Goal: Task Accomplishment & Management: Use online tool/utility

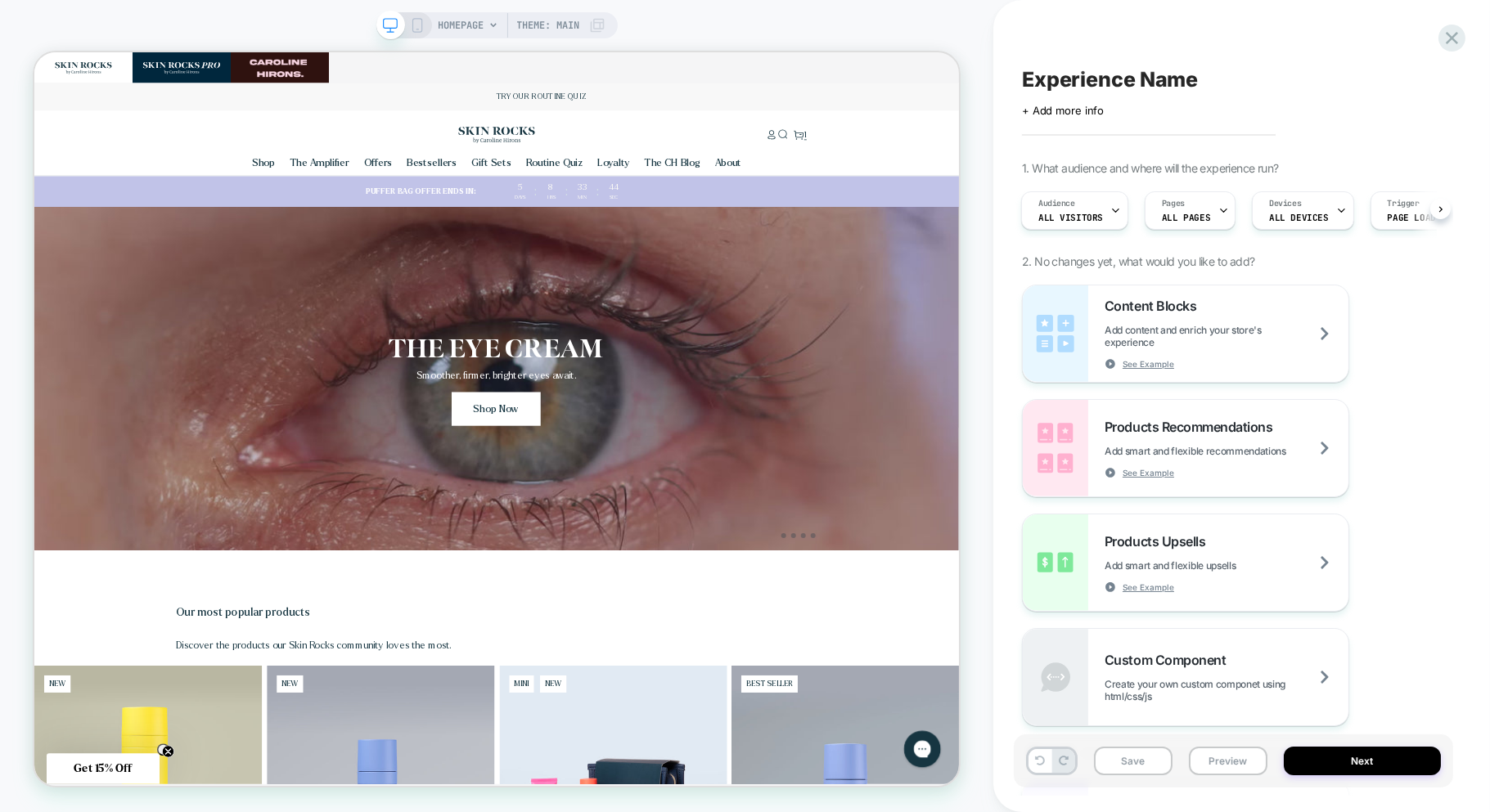
scroll to position [0, 2470]
click at [1439, 32] on div at bounding box center [1451, 38] width 34 height 34
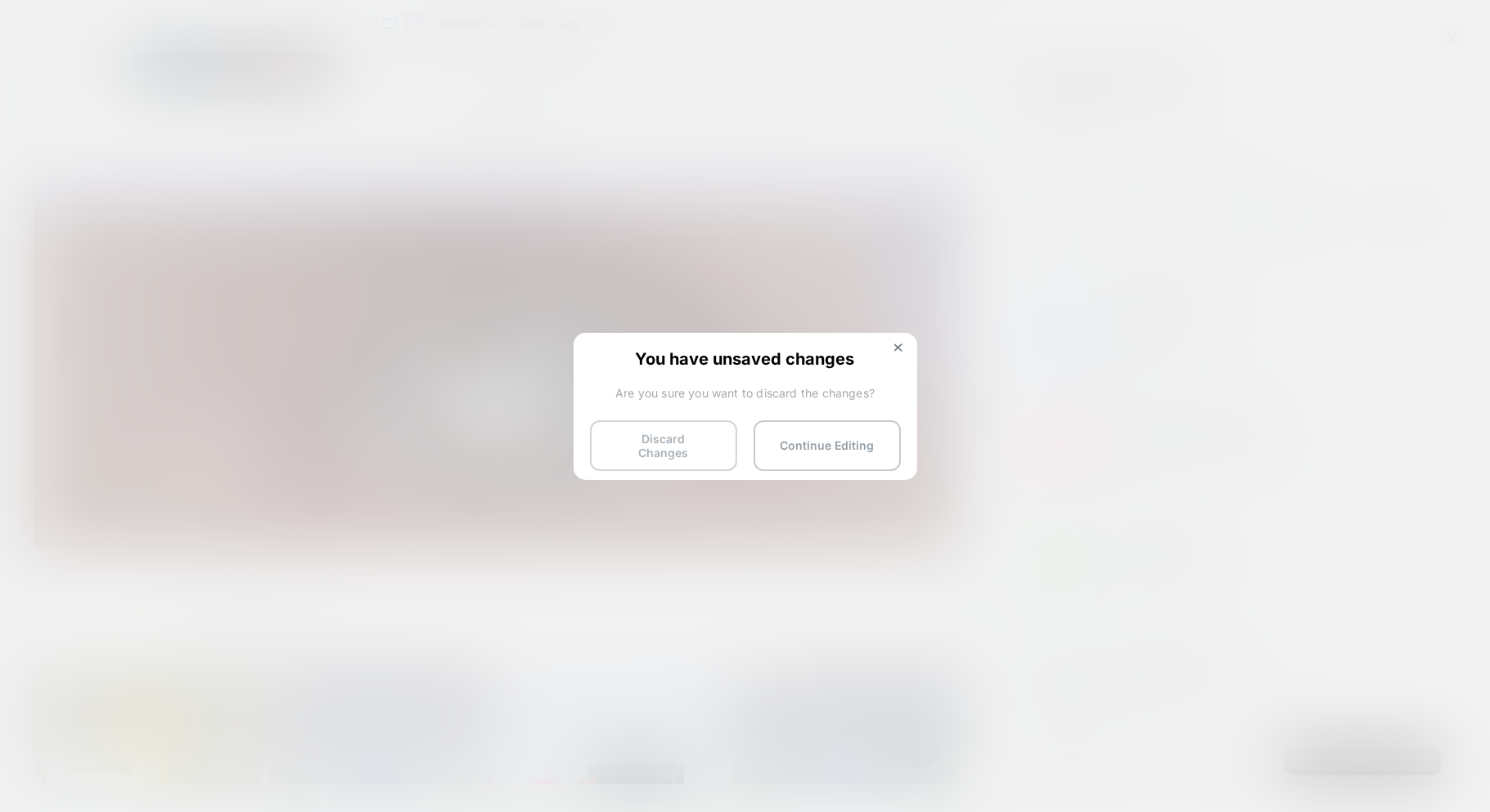
click at [679, 443] on button "Discard Changes" at bounding box center [663, 445] width 147 height 51
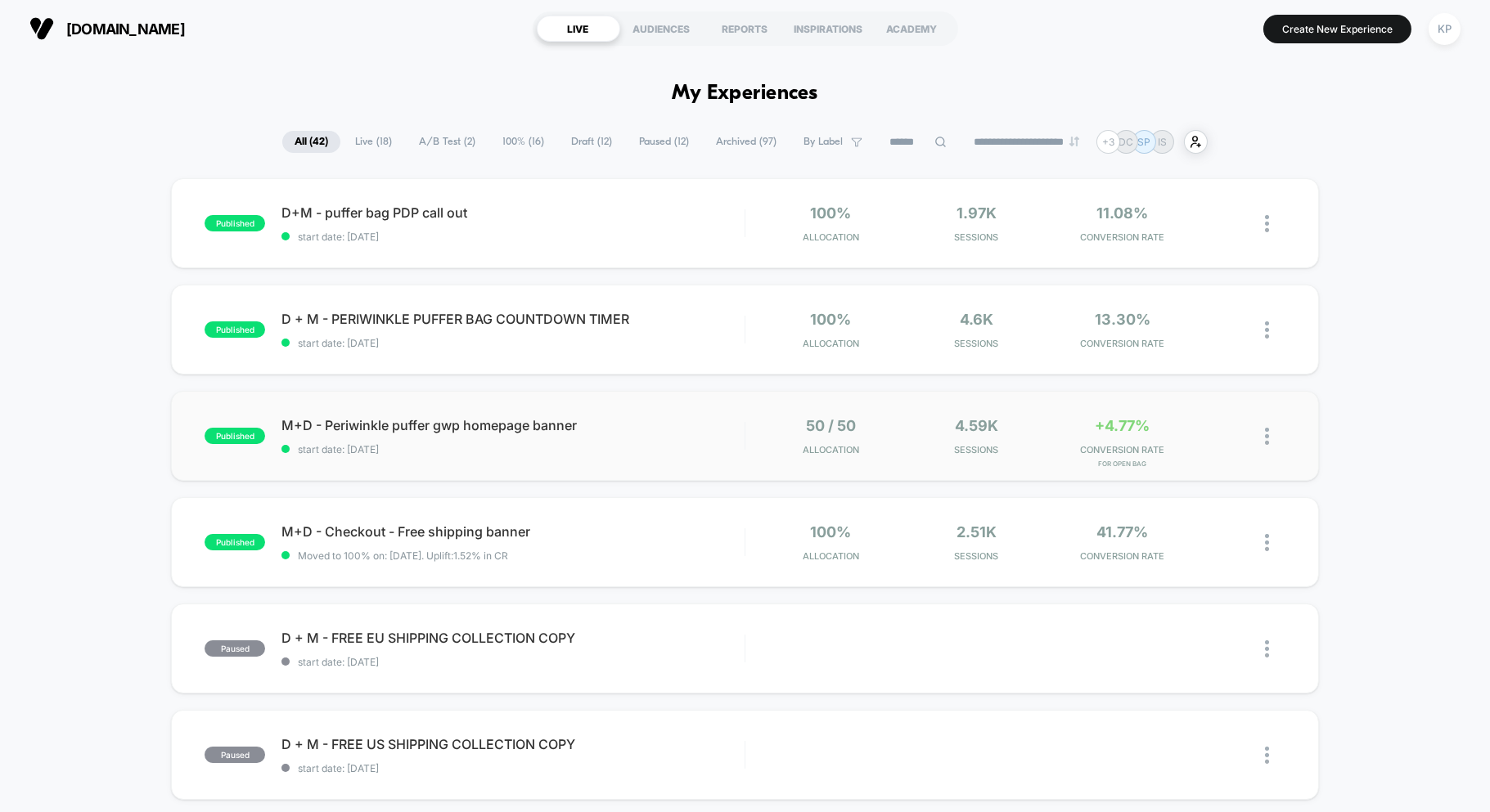
click at [615, 407] on div "published M+D - Periwinkle puffer gwp homepage banner start date: [DATE] 50 / 5…" at bounding box center [744, 436] width 1146 height 90
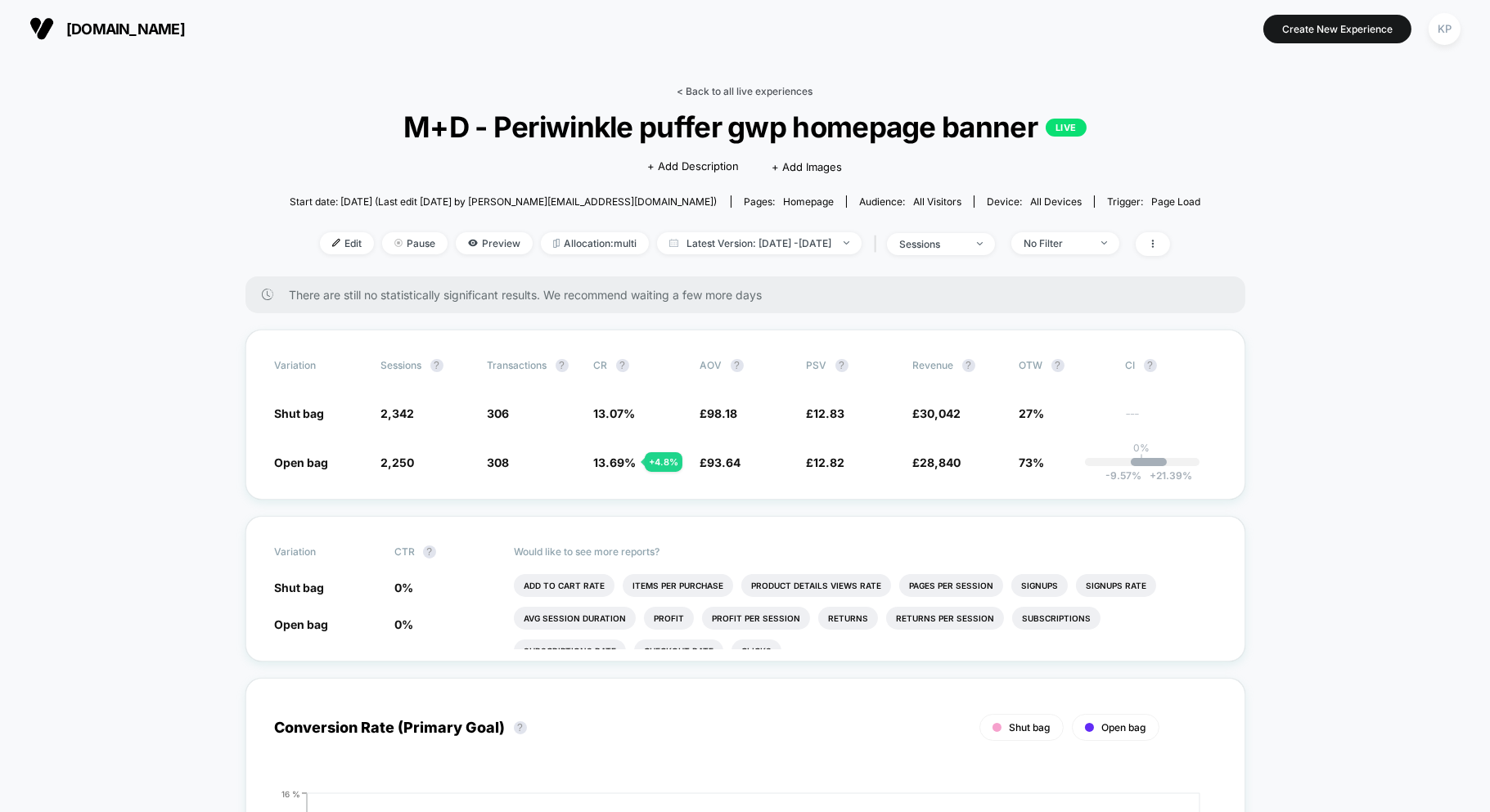
click at [751, 94] on link "< Back to all live experiences" at bounding box center [745, 91] width 136 height 12
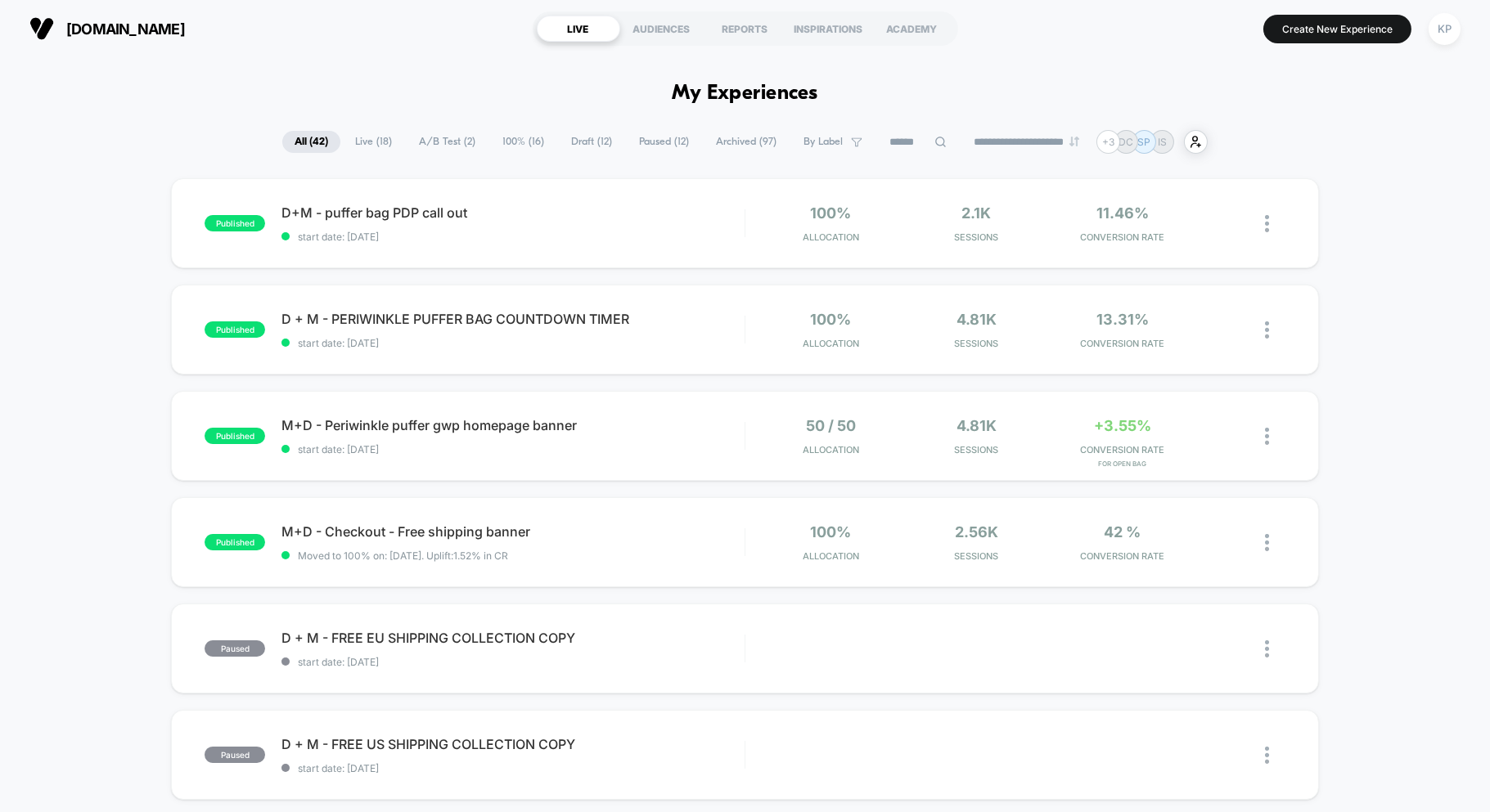
click at [572, 148] on span "Draft ( 12 )" at bounding box center [591, 141] width 65 height 22
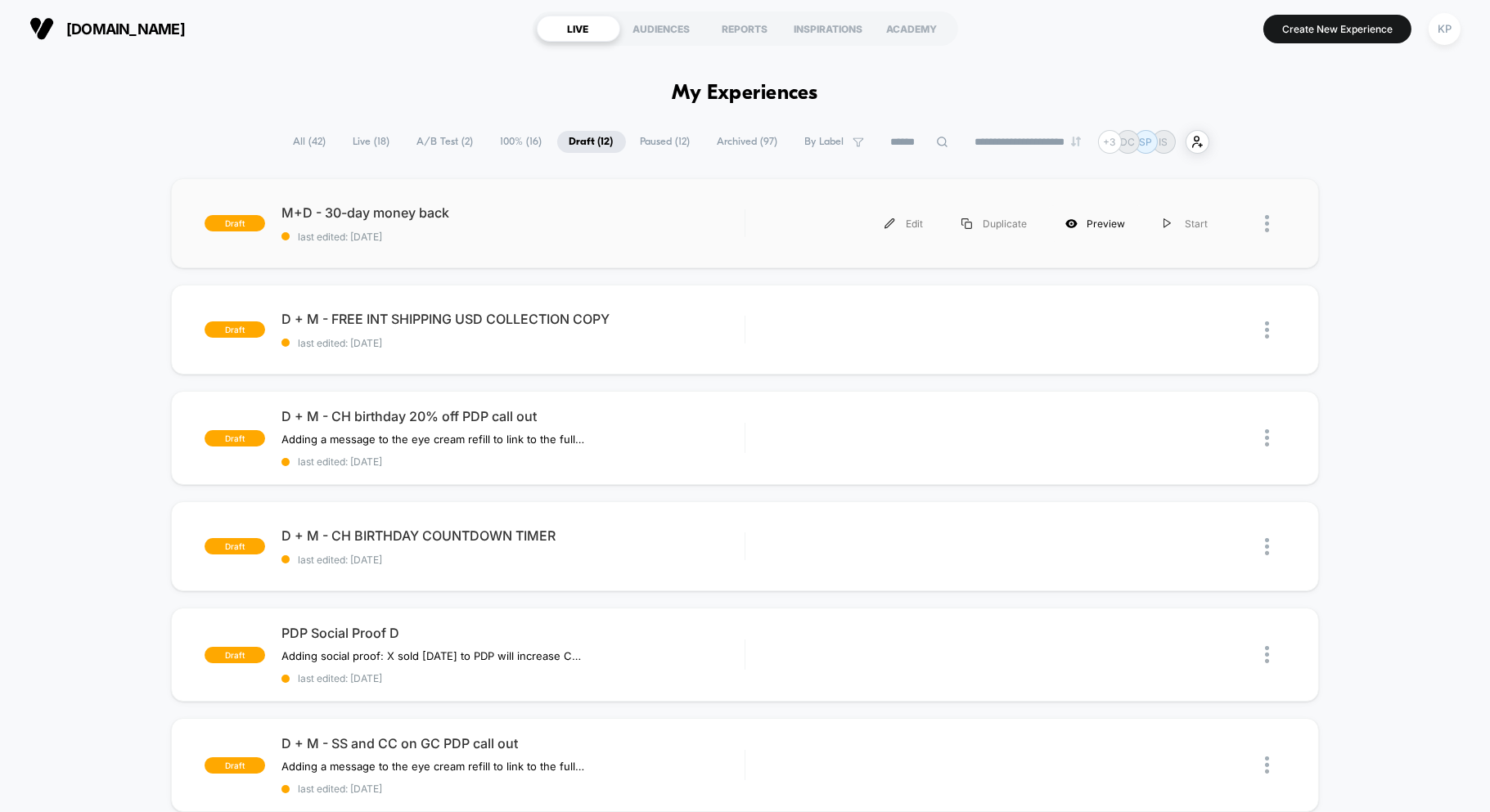
click at [1081, 222] on div "Preview" at bounding box center [1095, 224] width 98 height 37
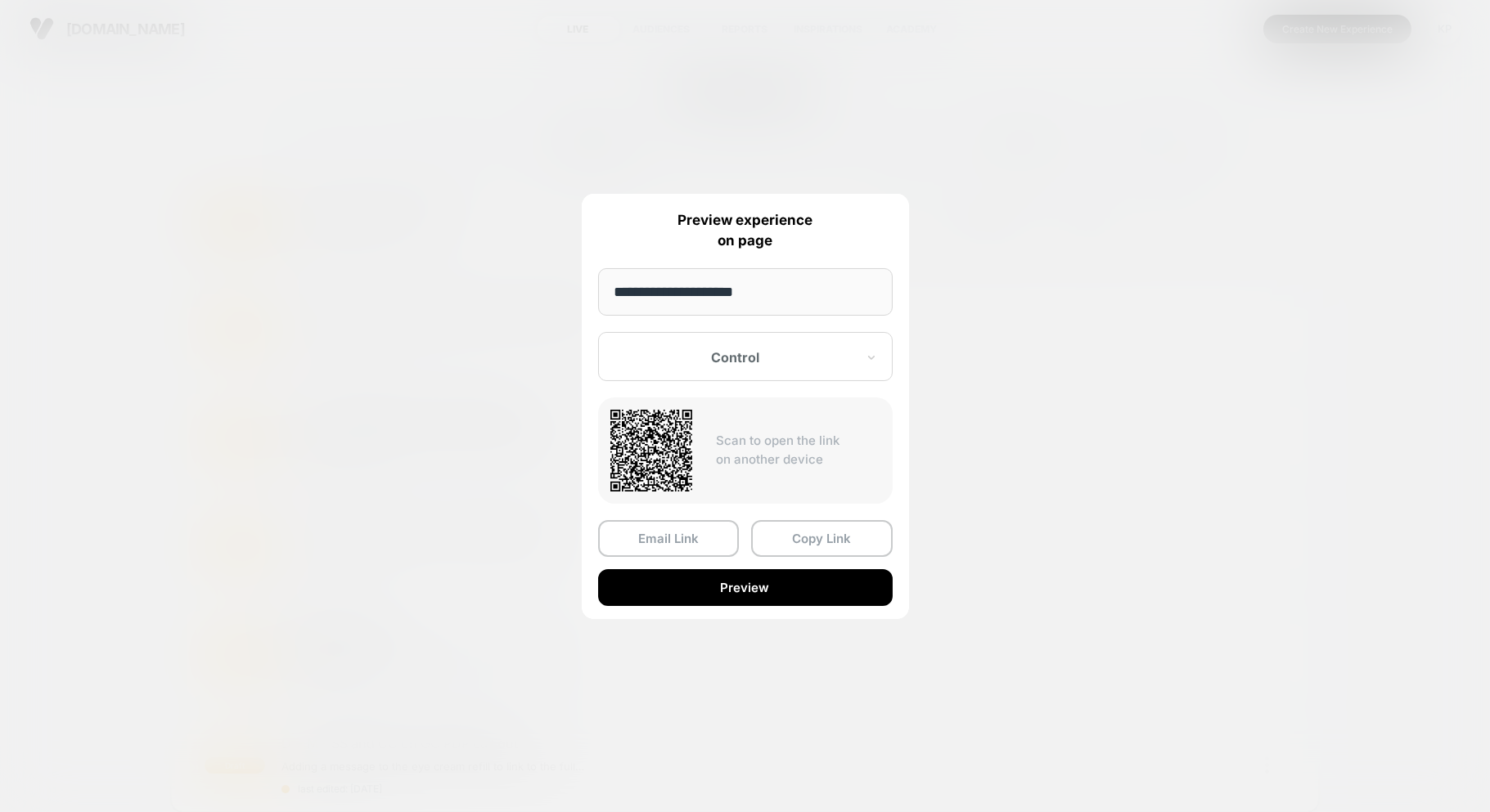
click at [773, 356] on div at bounding box center [736, 357] width 241 height 17
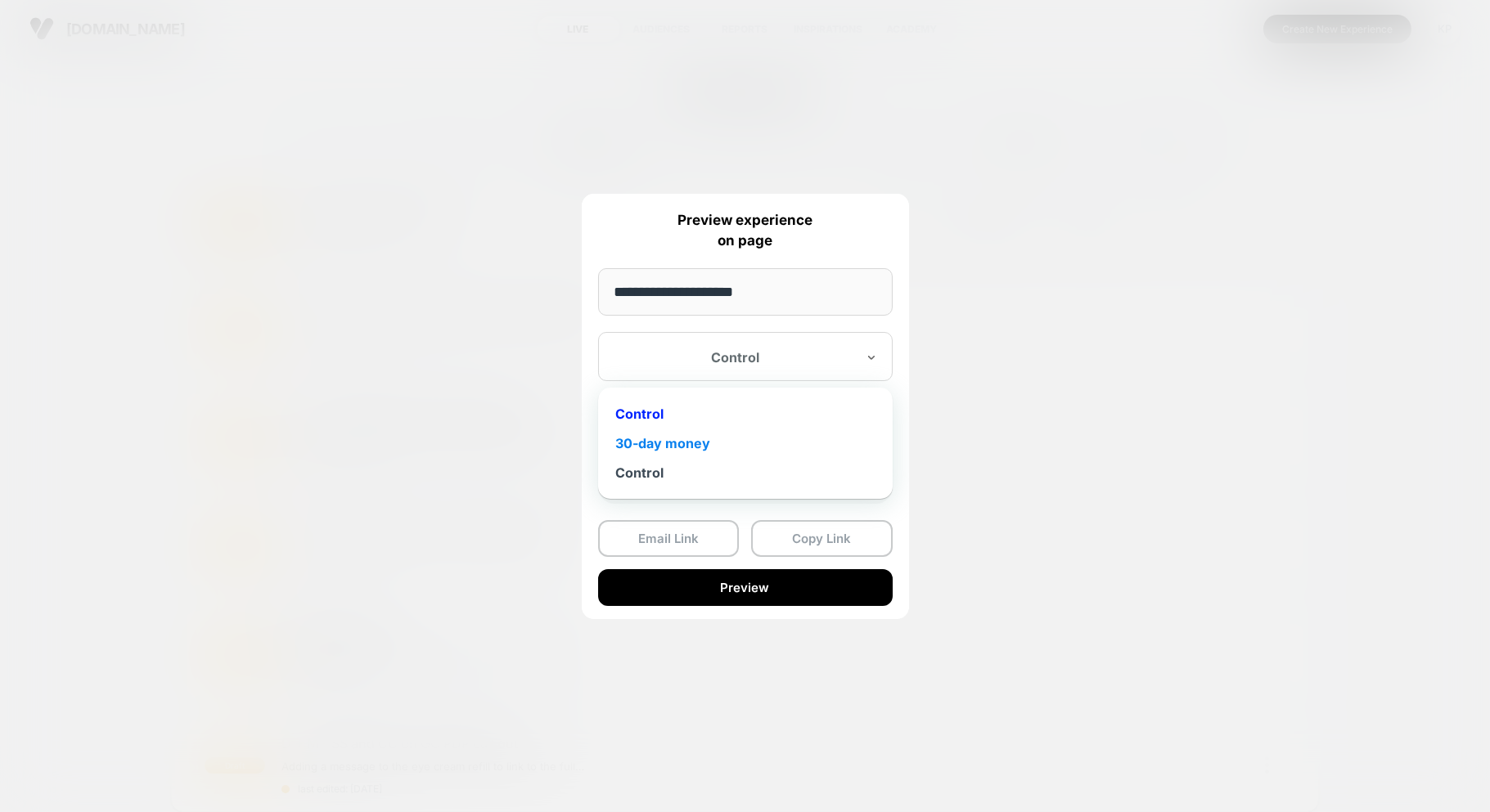
click at [689, 444] on div "30-day money" at bounding box center [745, 444] width 278 height 29
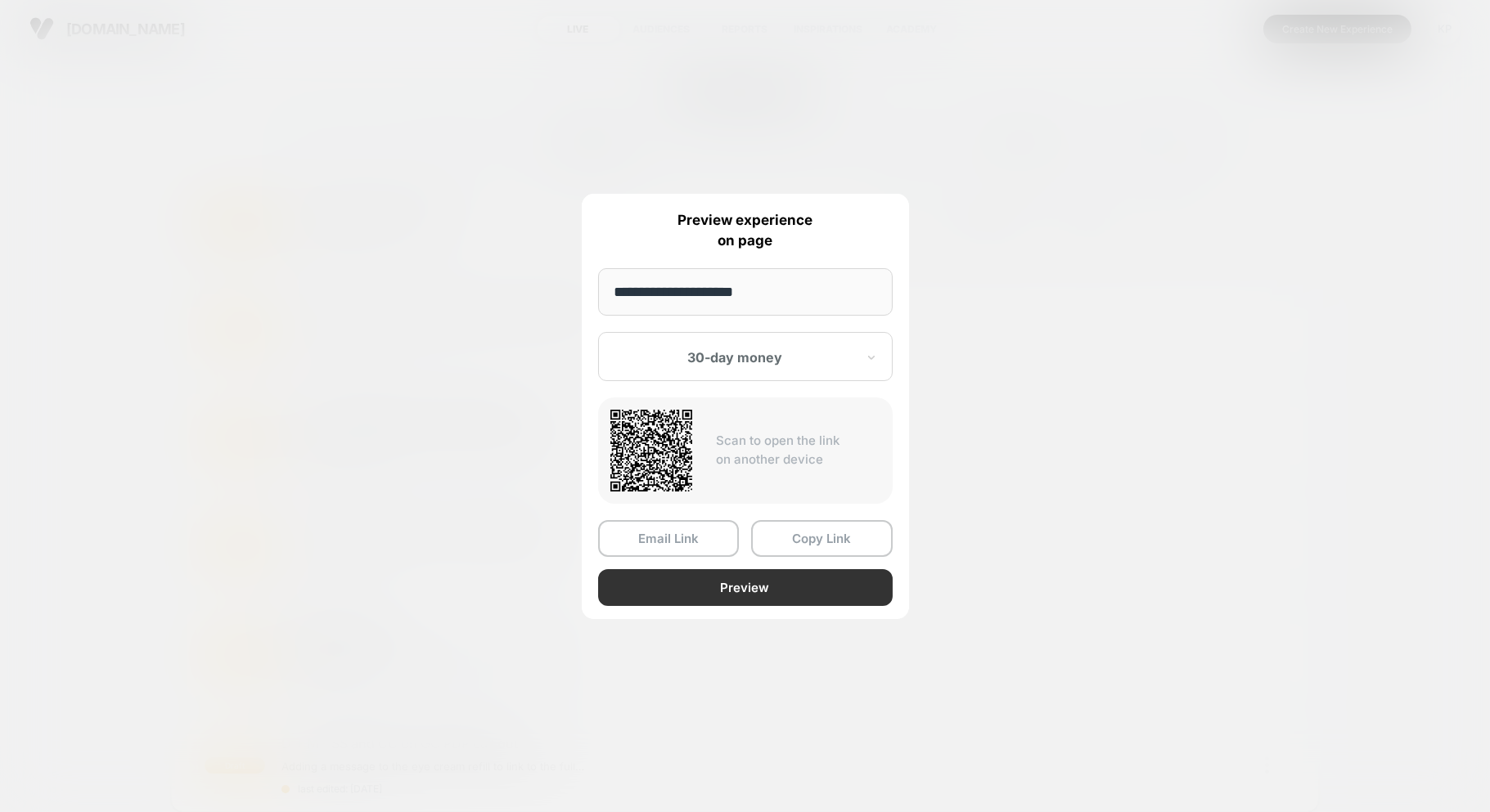
click at [729, 586] on button "Preview" at bounding box center [745, 588] width 295 height 37
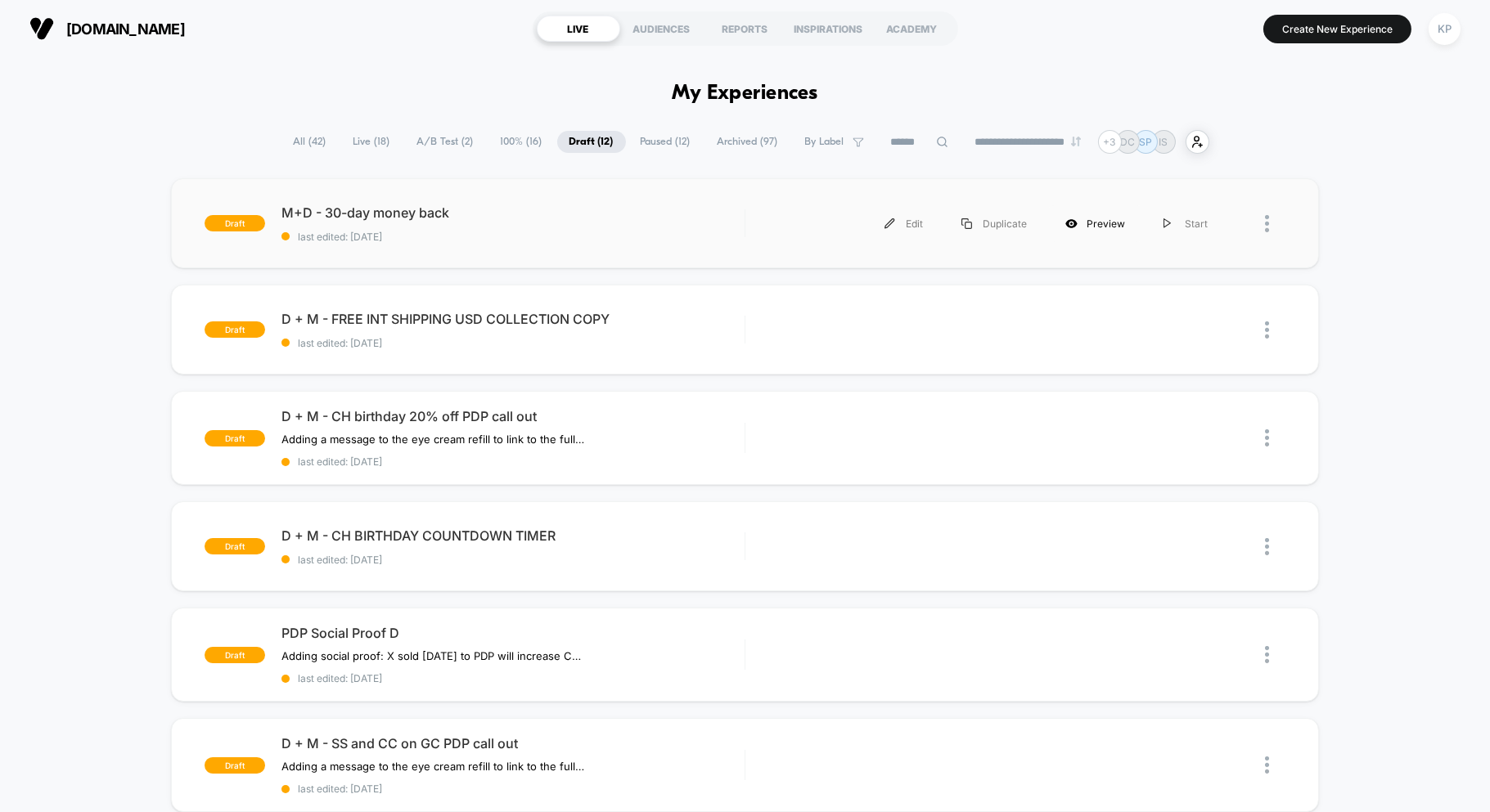
click at [1072, 223] on icon at bounding box center [1071, 223] width 3 height 3
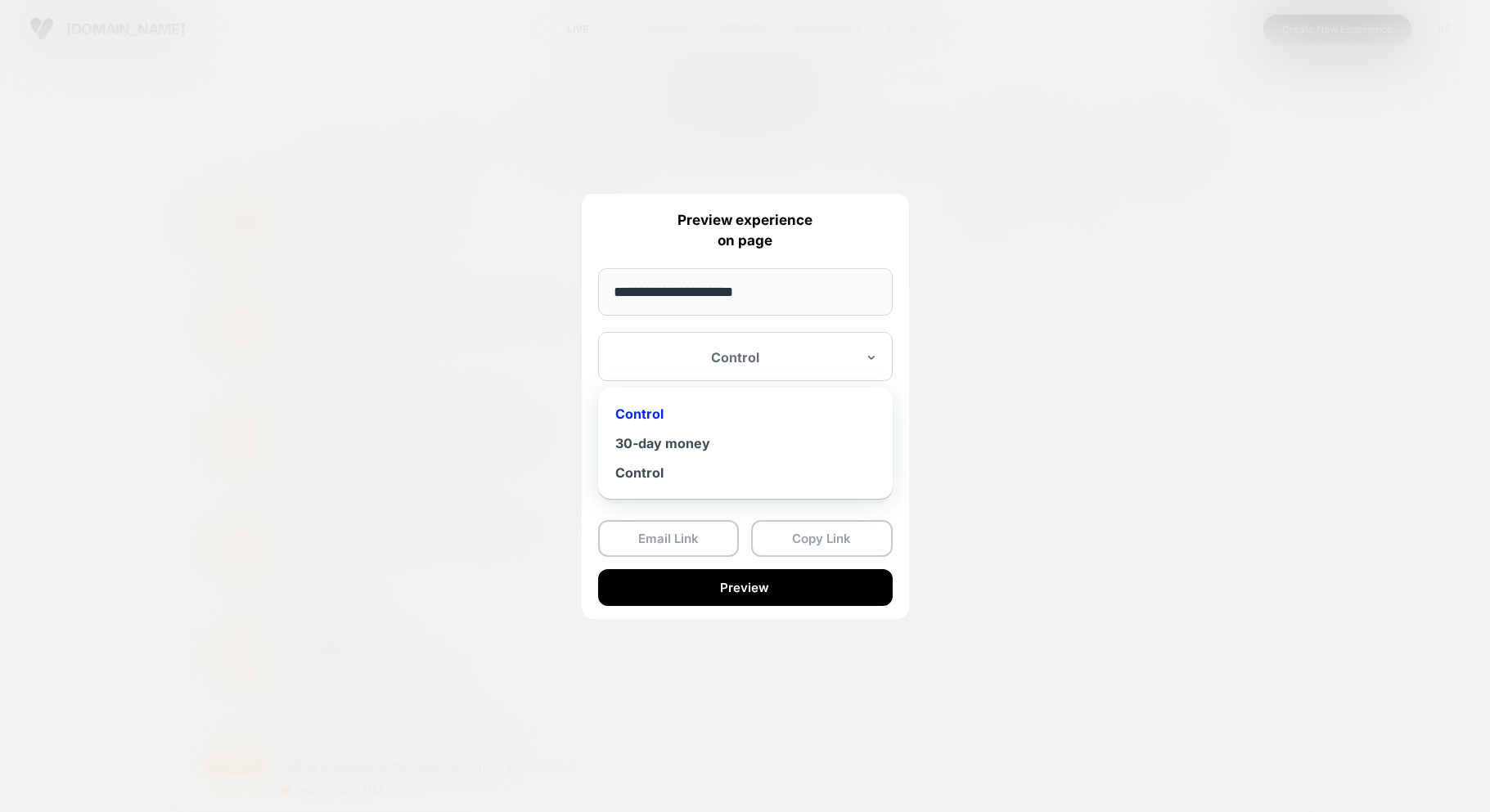
click at [797, 355] on div at bounding box center [736, 357] width 241 height 17
click at [734, 445] on div "30-day money" at bounding box center [745, 444] width 278 height 29
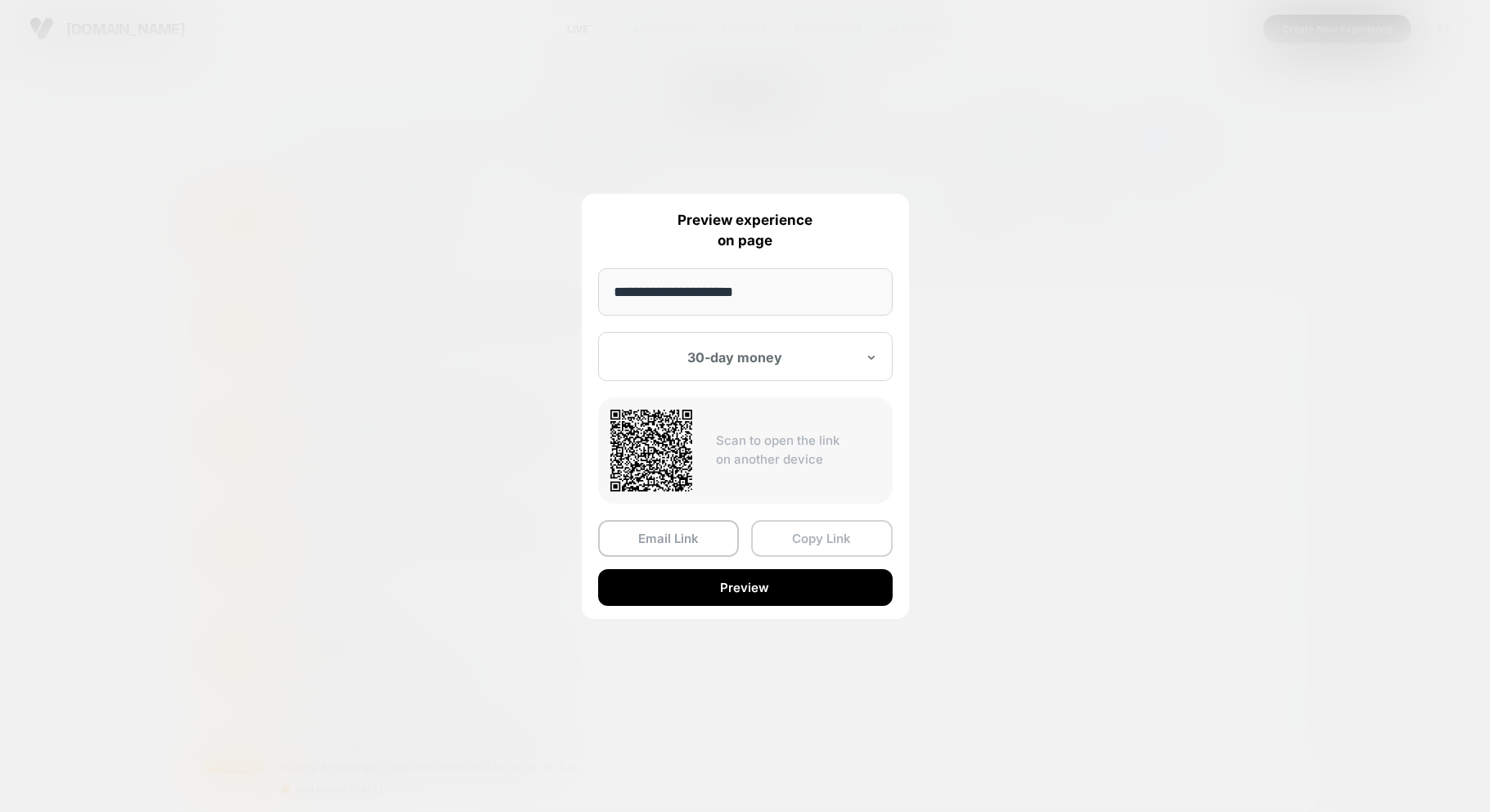
click at [825, 538] on button "Copy Link" at bounding box center [821, 538] width 141 height 37
